Goal: Find specific page/section: Find specific page/section

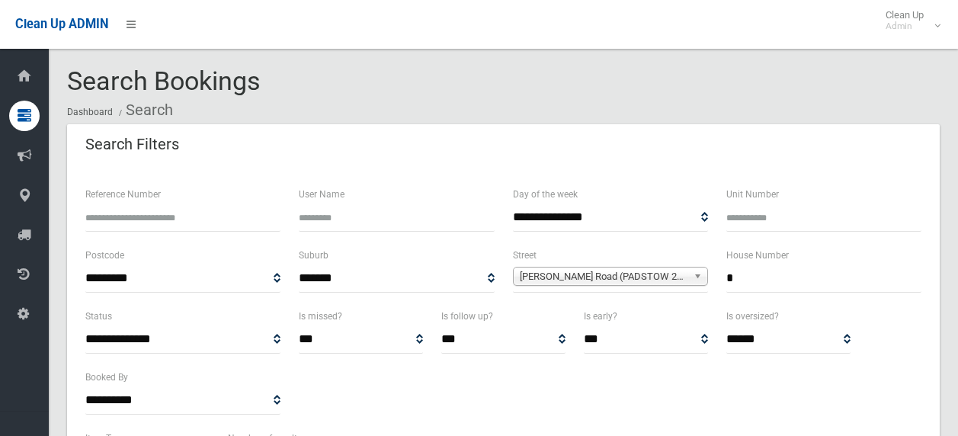
select select
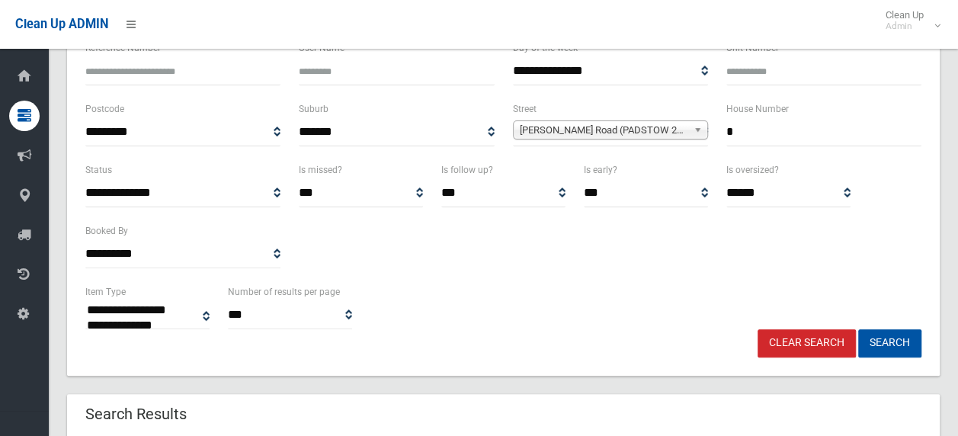
scroll to position [152, 0]
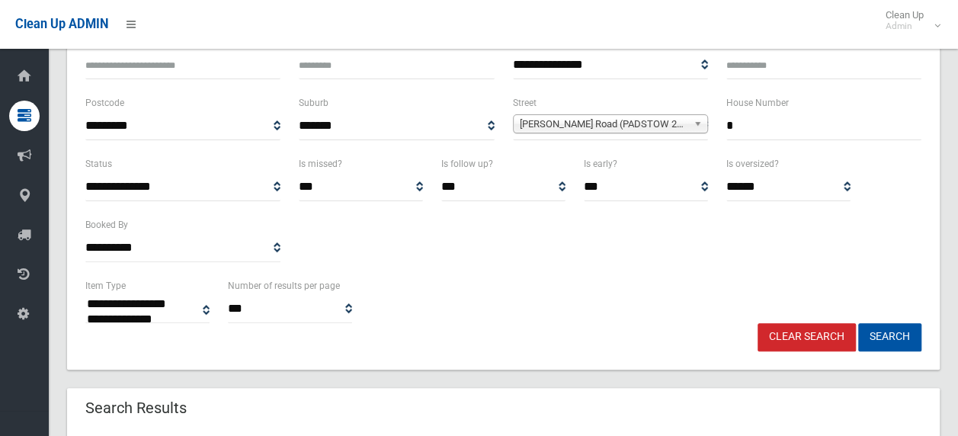
click at [817, 338] on link "Clear Search" at bounding box center [807, 337] width 98 height 28
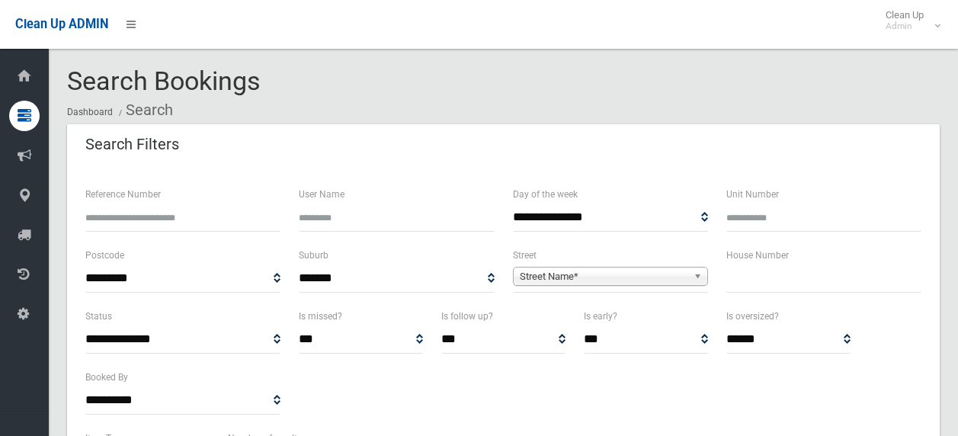
select select
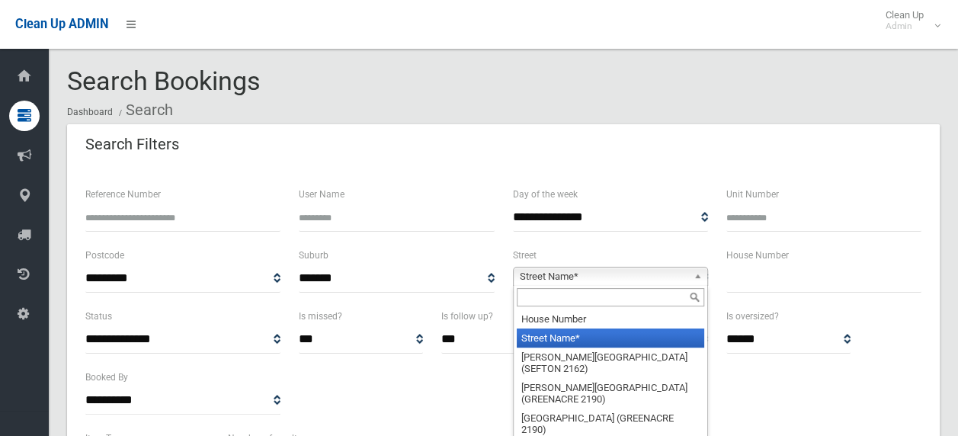
click at [669, 270] on span "Street Name*" at bounding box center [604, 277] width 168 height 18
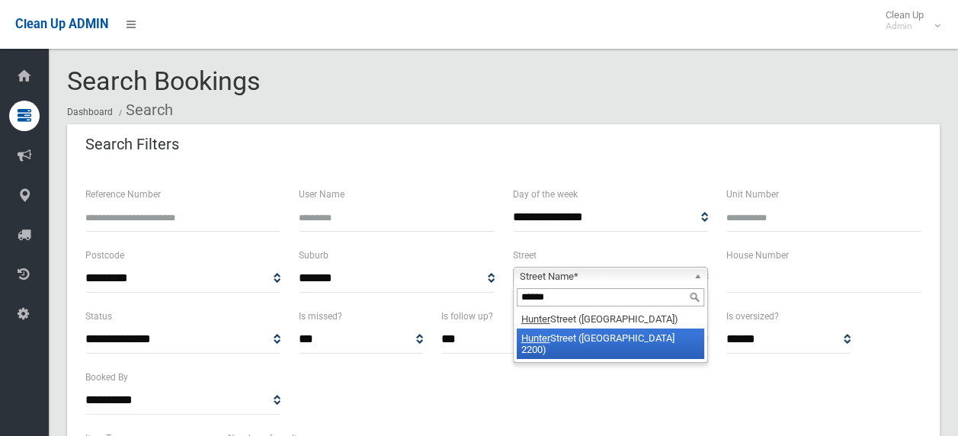
type input "******"
drag, startPoint x: 665, startPoint y: 340, endPoint x: 694, endPoint y: 314, distance: 38.3
click at [669, 335] on li "[GEOGRAPHIC_DATA] ([GEOGRAPHIC_DATA])" at bounding box center [611, 344] width 188 height 30
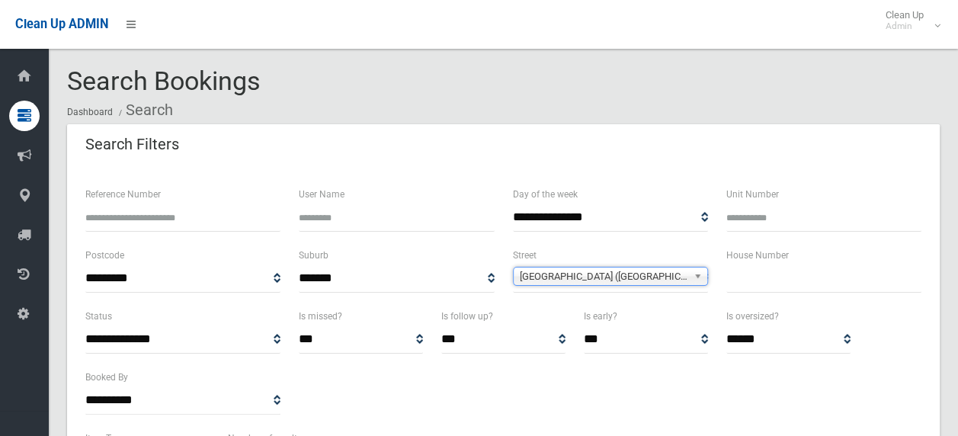
click at [739, 274] on input "text" at bounding box center [823, 279] width 195 height 28
type input "**"
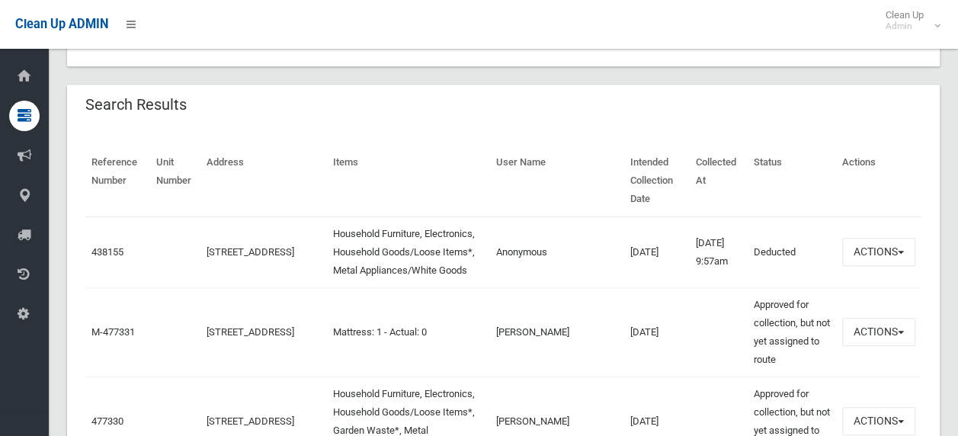
scroll to position [457, 0]
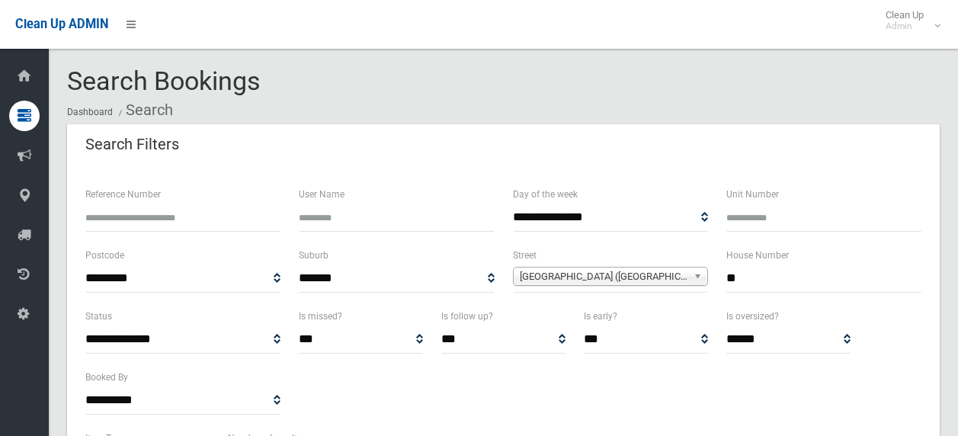
select select
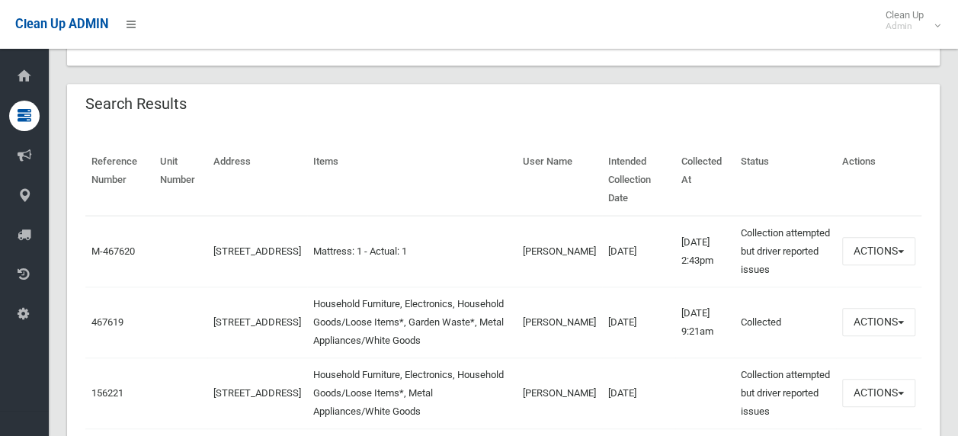
scroll to position [457, 0]
click at [903, 236] on button "Actions" at bounding box center [878, 250] width 73 height 28
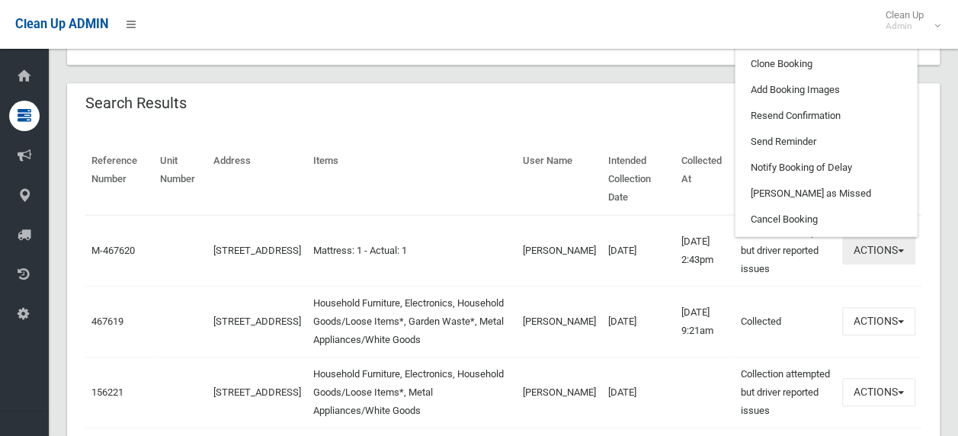
click at [903, 236] on button "Actions" at bounding box center [878, 250] width 73 height 28
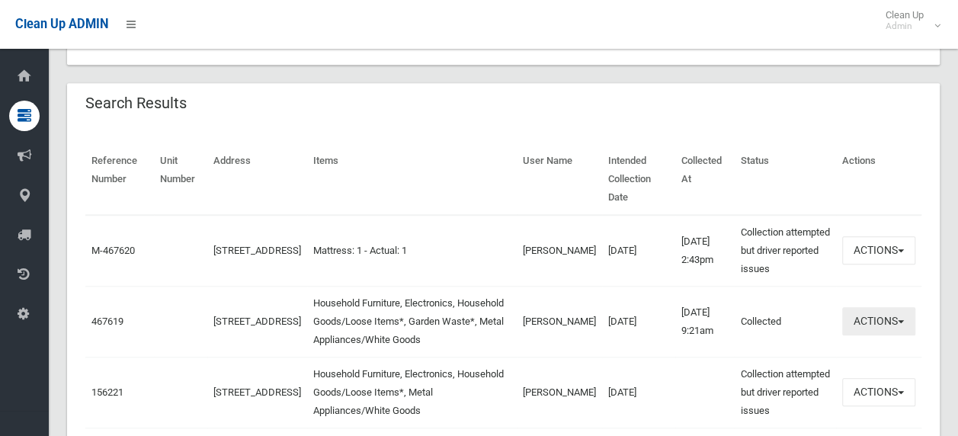
click at [903, 307] on button "Actions" at bounding box center [878, 321] width 73 height 28
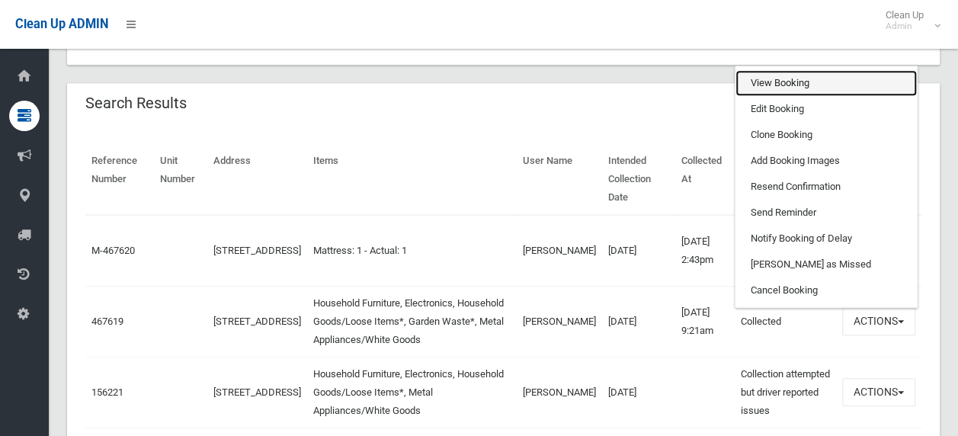
click at [790, 70] on link "View Booking" at bounding box center [826, 83] width 181 height 26
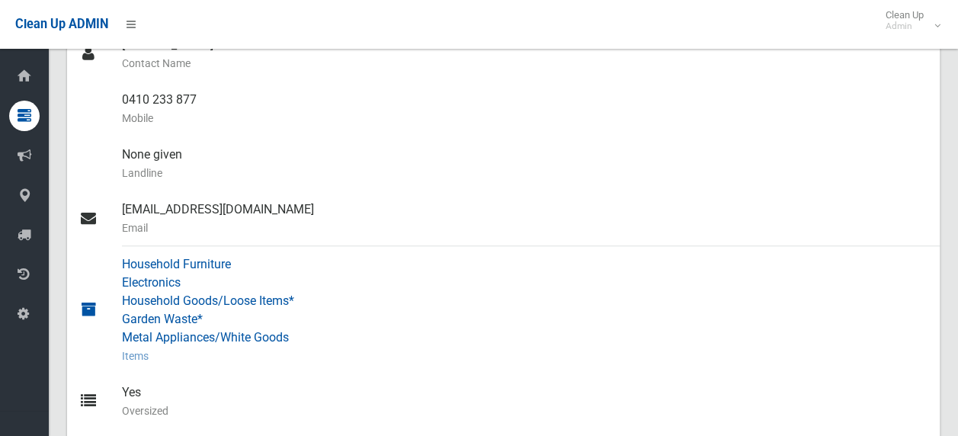
scroll to position [534, 0]
